Goal: Navigation & Orientation: Find specific page/section

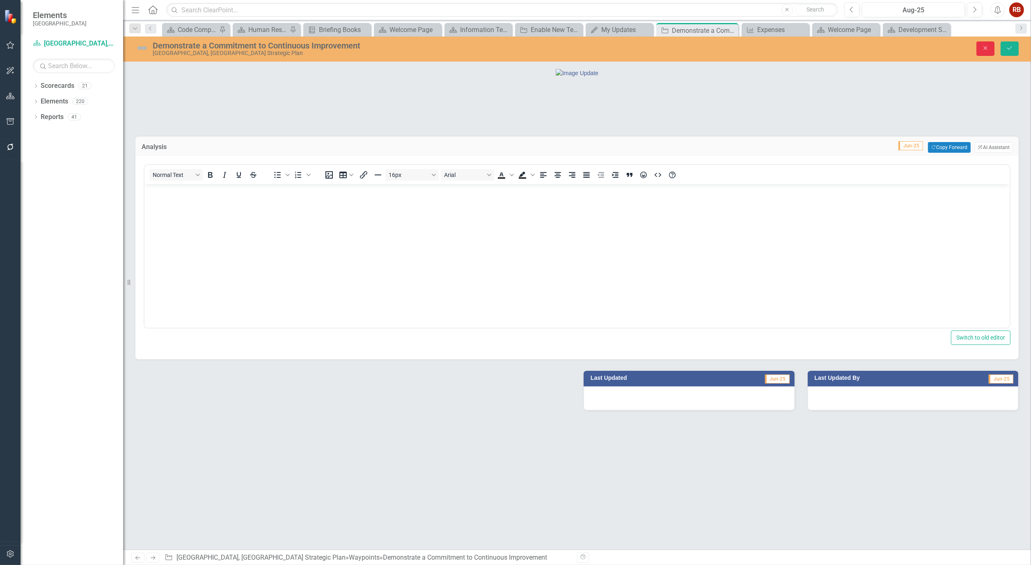
click at [982, 46] on icon "Close" at bounding box center [985, 48] width 7 height 6
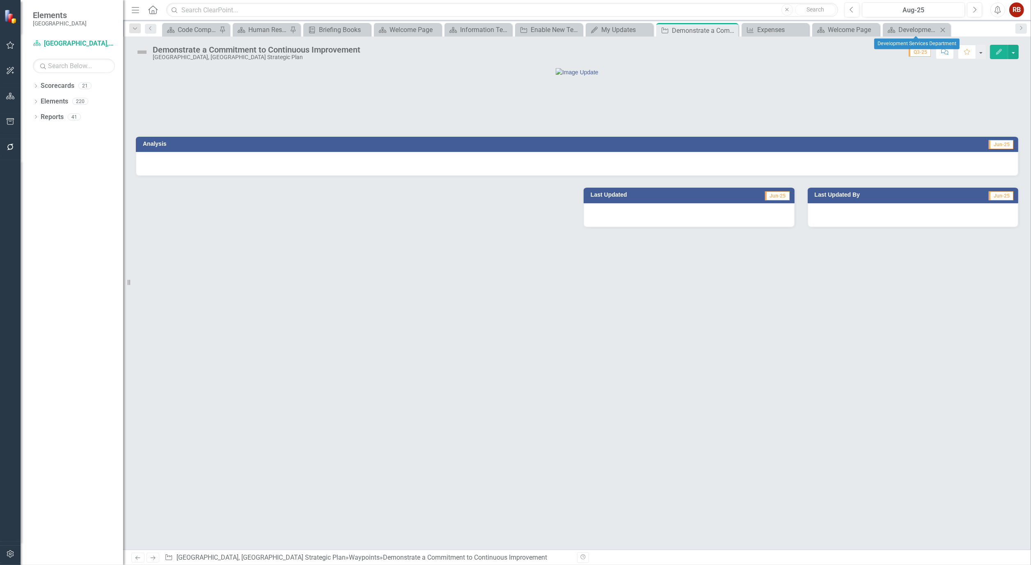
click at [945, 27] on icon "Close" at bounding box center [943, 30] width 8 height 7
click at [934, 27] on icon "Close" at bounding box center [935, 30] width 8 height 7
click at [921, 27] on icon "Close" at bounding box center [920, 30] width 8 height 7
click at [834, 31] on icon "Close" at bounding box center [834, 30] width 8 height 7
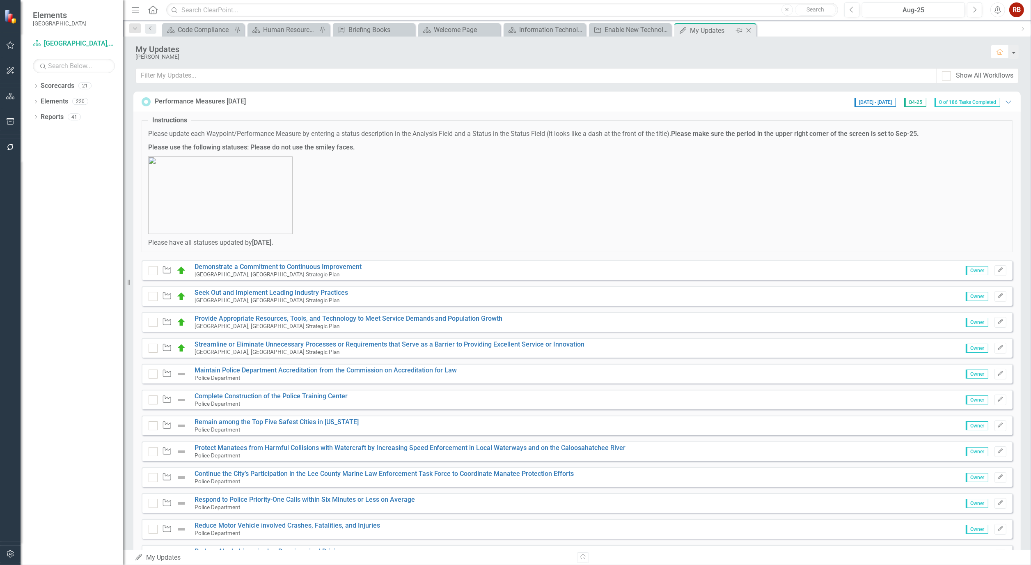
click at [752, 31] on icon "Close" at bounding box center [749, 30] width 8 height 7
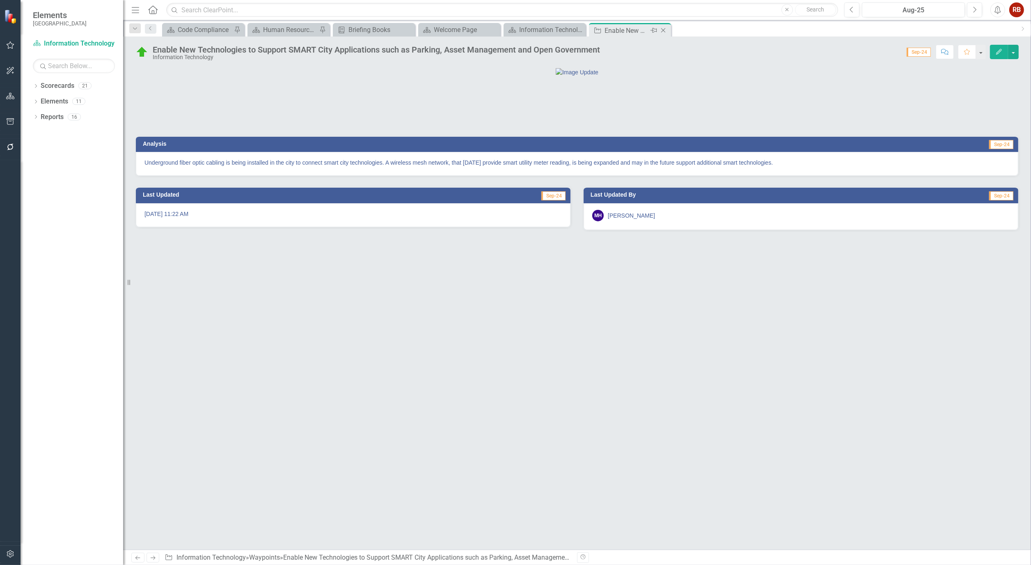
click at [664, 31] on icon "Close" at bounding box center [663, 30] width 8 height 7
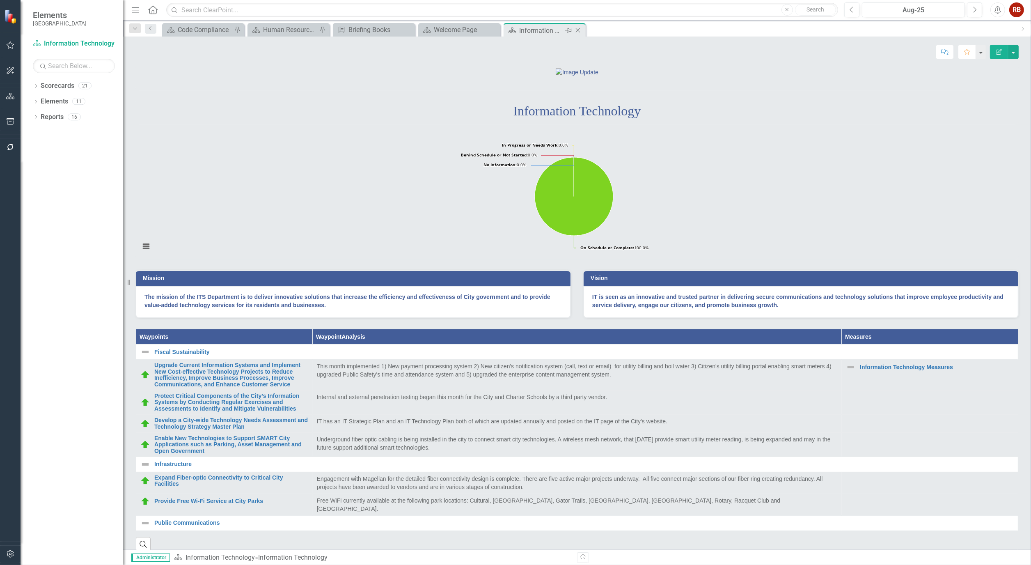
click at [577, 30] on icon "Close" at bounding box center [578, 30] width 8 height 7
